Goal: Task Accomplishment & Management: Manage account settings

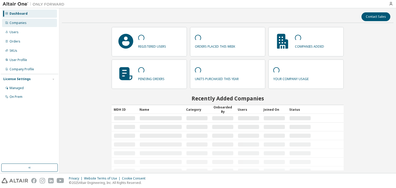
click at [28, 20] on div "Companies" at bounding box center [29, 23] width 55 height 8
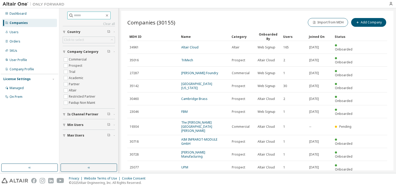
click at [76, 16] on input "text" at bounding box center [89, 15] width 31 height 5
type input "******"
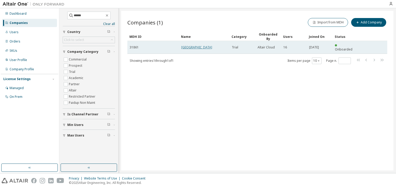
click at [212, 45] on link "[GEOGRAPHIC_DATA]" at bounding box center [196, 47] width 31 height 4
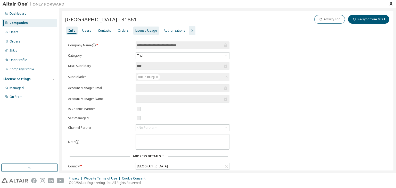
click at [135, 30] on div "License Usage" at bounding box center [146, 31] width 22 height 4
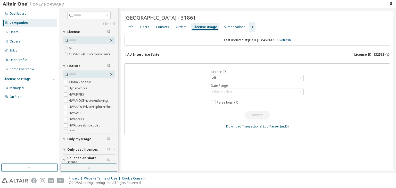
click at [362, 54] on span "License ID: 132562" at bounding box center [369, 55] width 30 height 4
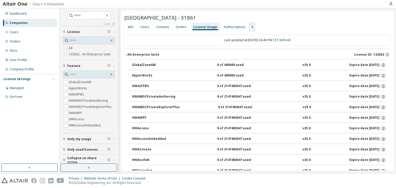
click at [125, 53] on icon "button" at bounding box center [125, 54] width 3 height 3
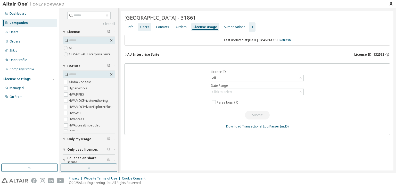
click at [142, 25] on div "Users" at bounding box center [144, 27] width 9 height 4
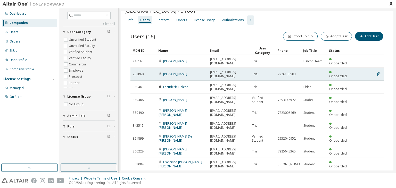
scroll to position [7, 0]
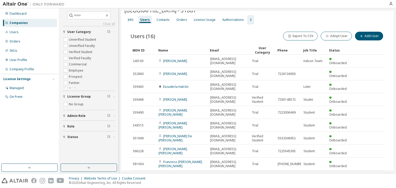
click at [371, 188] on icon "button" at bounding box center [372, 190] width 2 height 3
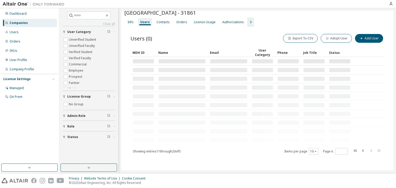
scroll to position [0, 0]
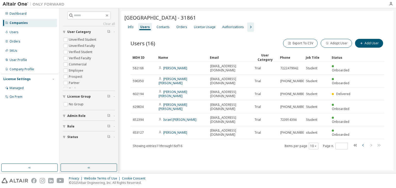
click at [360, 142] on icon "button" at bounding box center [363, 145] width 6 height 6
type input "*"
